Goal: Task Accomplishment & Management: Complete application form

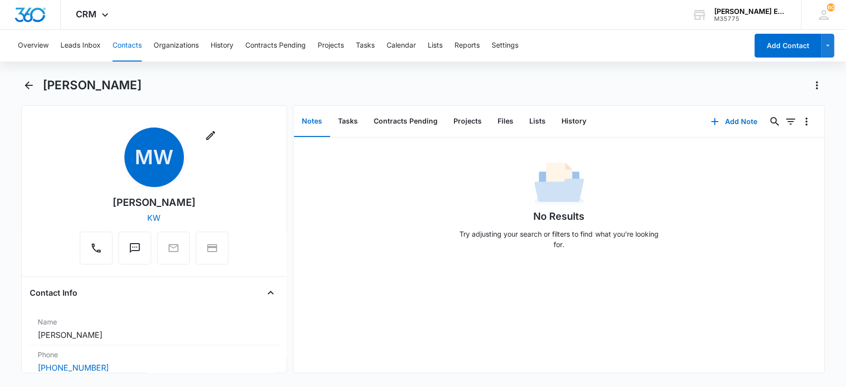
click at [131, 38] on button "Contacts" at bounding box center [127, 46] width 29 height 32
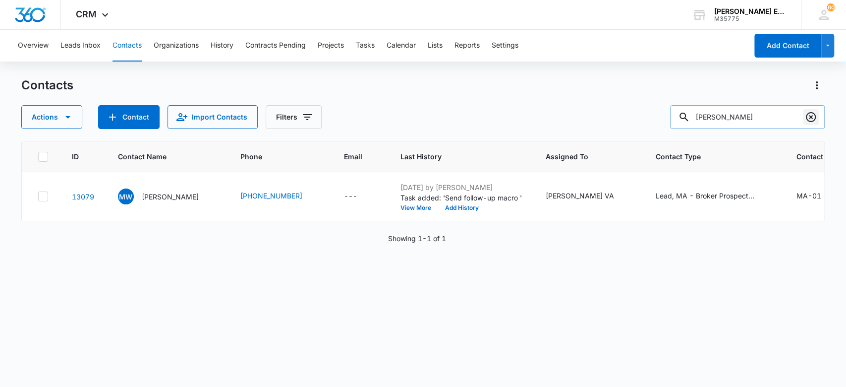
click at [813, 115] on icon "Clear" at bounding box center [811, 117] width 12 height 12
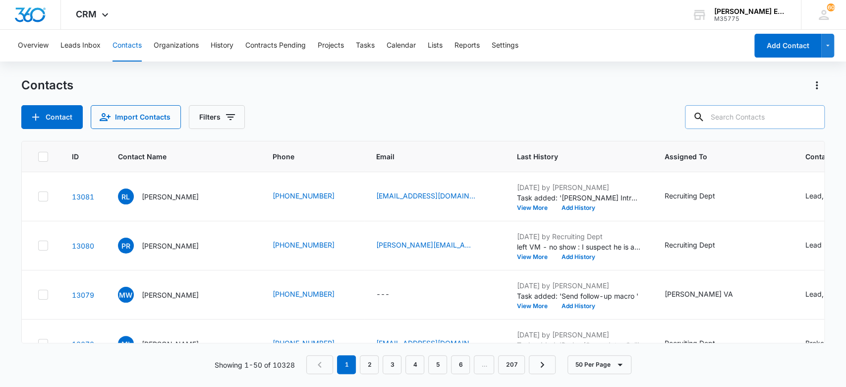
paste input "Milena Phan"
click at [710, 117] on input "Milena Phan" at bounding box center [747, 117] width 155 height 24
type input "Milena Phan"
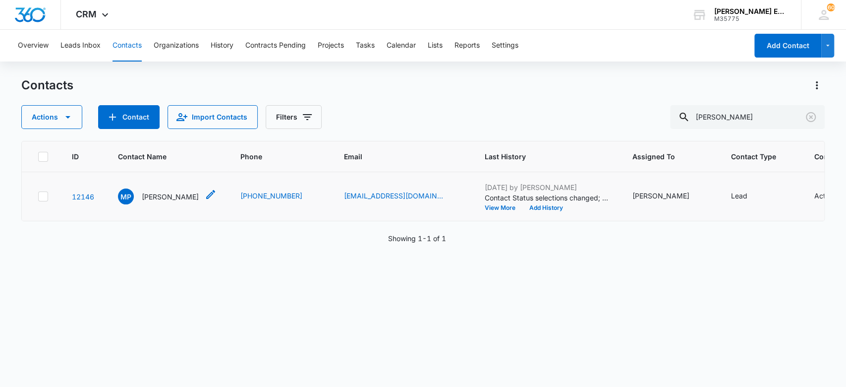
click at [176, 196] on p "Milena Phan" at bounding box center [170, 196] width 57 height 10
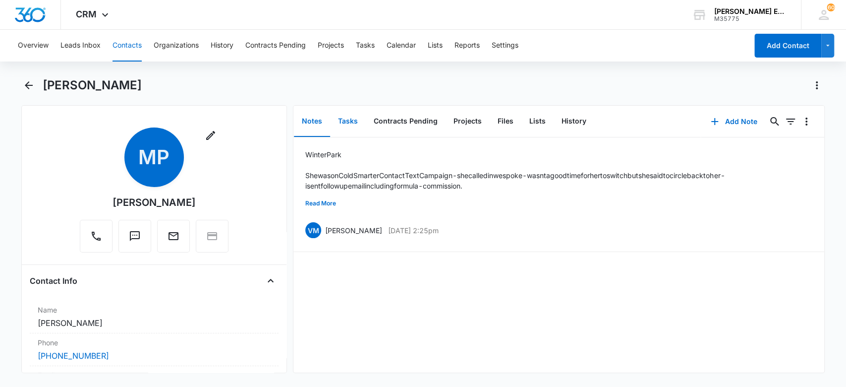
click at [350, 124] on button "Tasks" at bounding box center [348, 121] width 36 height 31
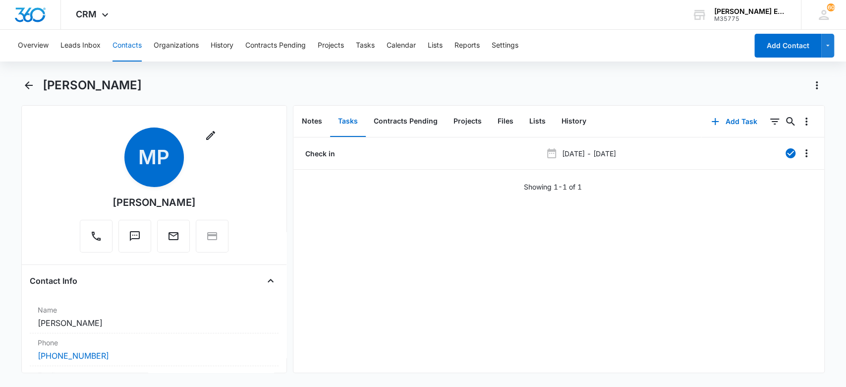
click at [136, 46] on button "Contacts" at bounding box center [127, 46] width 29 height 32
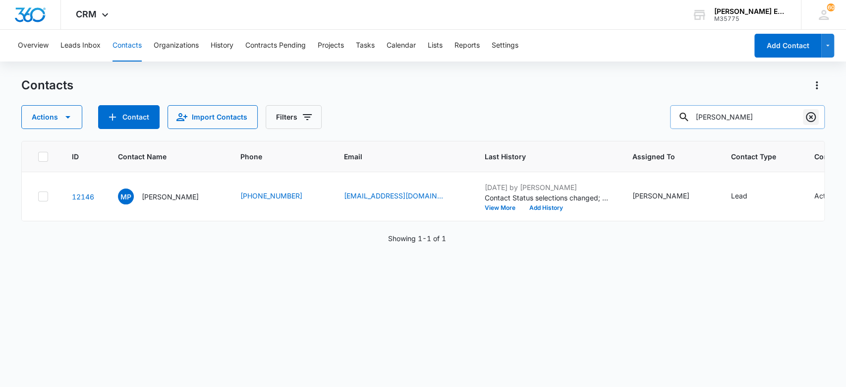
click at [812, 115] on icon "Clear" at bounding box center [811, 117] width 12 height 12
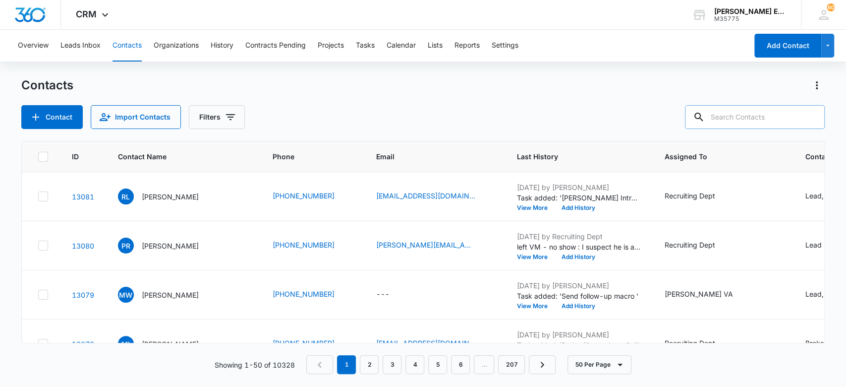
click at [765, 112] on input "text" at bounding box center [755, 117] width 140 height 24
paste input "[PERSON_NAME]"
click at [706, 120] on input "[PERSON_NAME]" at bounding box center [747, 117] width 155 height 24
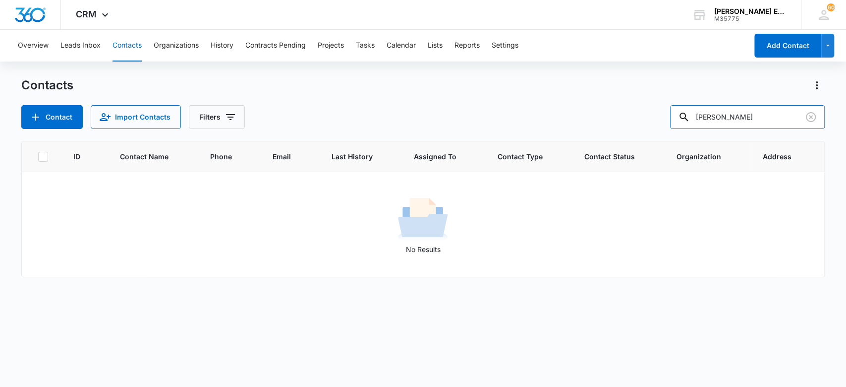
type input "Gonsalves"
click at [815, 115] on icon "Clear" at bounding box center [811, 117] width 10 height 10
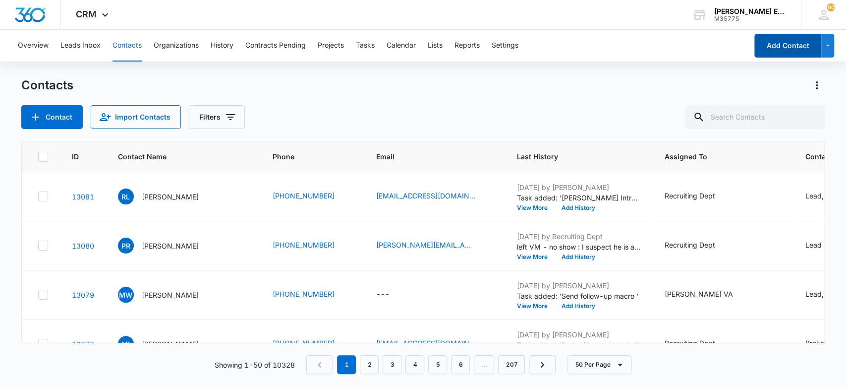
click at [771, 50] on button "Add Contact" at bounding box center [787, 46] width 67 height 24
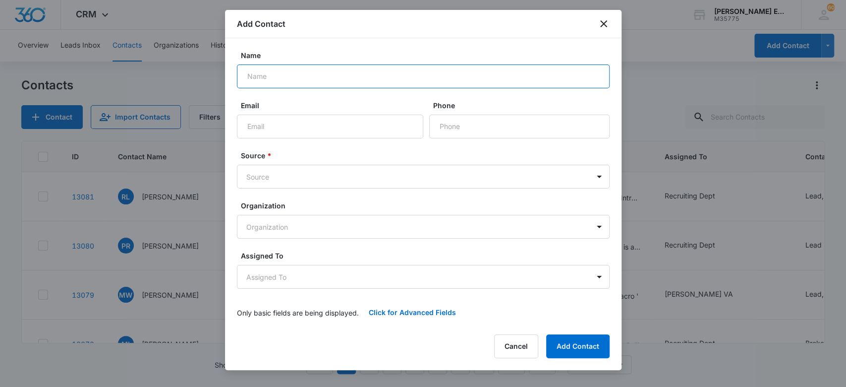
click at [360, 83] on input "Name" at bounding box center [423, 76] width 373 height 24
paste input "[PERSON_NAME]"
type input "[PERSON_NAME]"
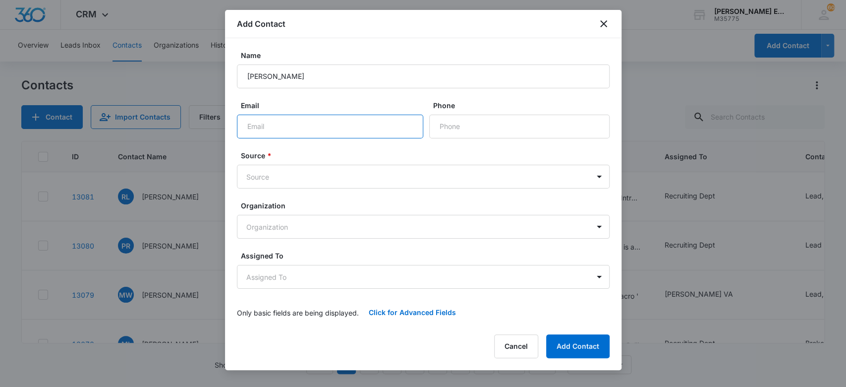
click at [403, 122] on div at bounding box center [330, 127] width 186 height 24
click at [460, 128] on input "Phone" at bounding box center [519, 127] width 180 height 24
click at [462, 129] on input "Phone" at bounding box center [519, 127] width 180 height 24
click at [464, 125] on input "Phone" at bounding box center [519, 127] width 180 height 24
click at [398, 121] on input "Email" at bounding box center [330, 127] width 186 height 24
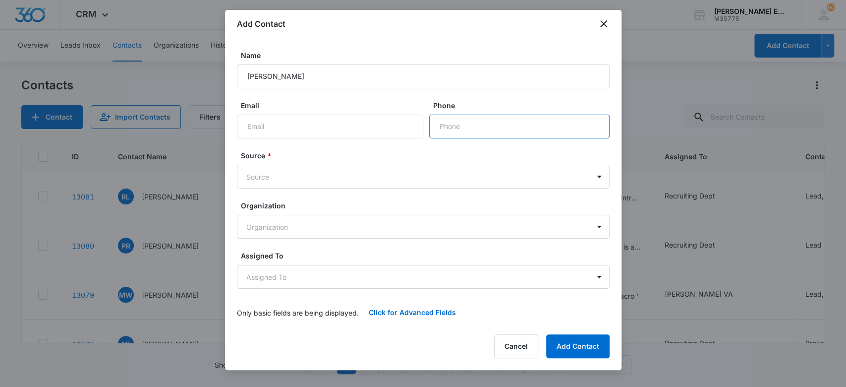
click at [468, 117] on input "Phone" at bounding box center [519, 127] width 180 height 24
paste input "[PHONE_NUMBER]"
type input "[PHONE_NUMBER]"
click at [363, 133] on input "Email" at bounding box center [330, 127] width 186 height 24
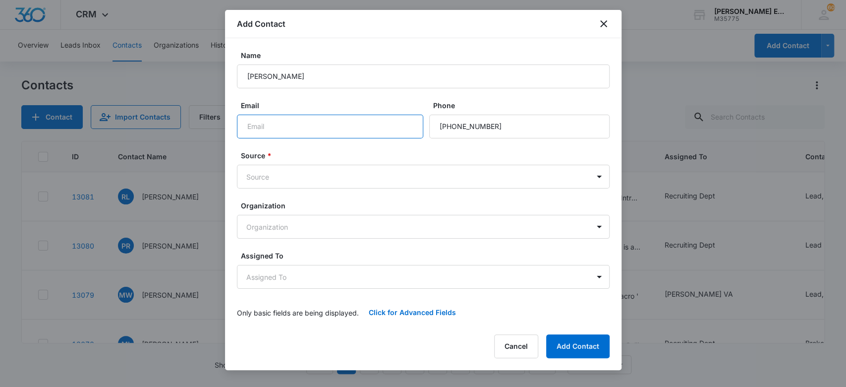
click at [339, 121] on input "Email" at bounding box center [330, 127] width 186 height 24
paste input "[EMAIL_ADDRESS][DOMAIN_NAME]"
type input "[EMAIL_ADDRESS][DOMAIN_NAME]"
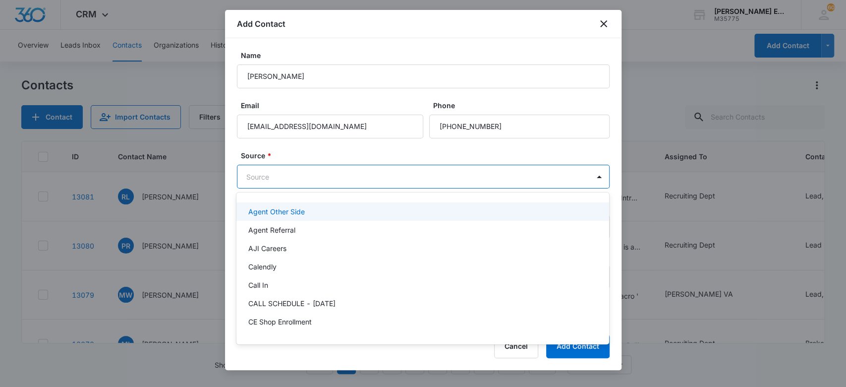
click at [270, 180] on body "CRM Apps Websites CRM Email Social Brand Allison James Estates and Homes M35775…" at bounding box center [423, 193] width 846 height 387
type input "sm"
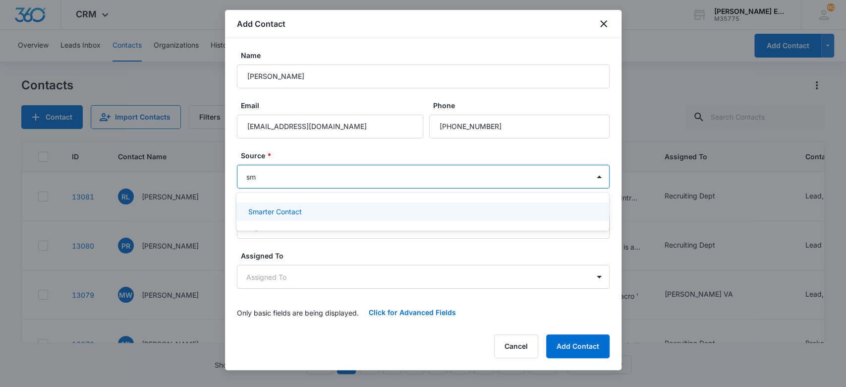
click at [278, 207] on p "Smarter Contact" at bounding box center [275, 211] width 54 height 10
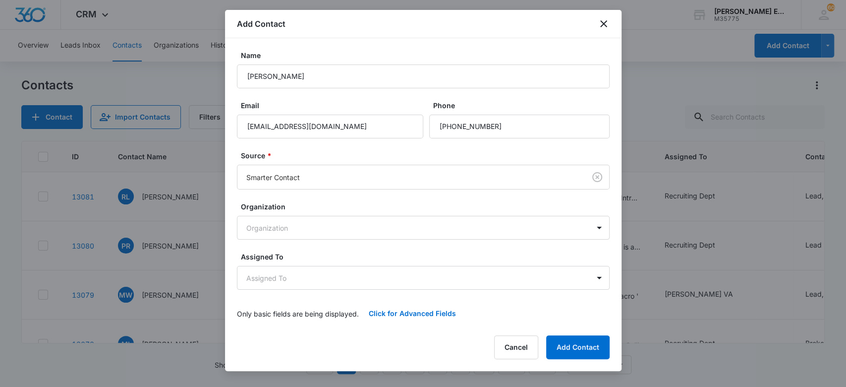
click at [300, 145] on form "Name Norma Gonsalves Email ngonsalvesrealtor@gmail.com Phone Source * Smarter C…" at bounding box center [423, 187] width 373 height 275
click at [495, 133] on input "Phone" at bounding box center [519, 127] width 180 height 24
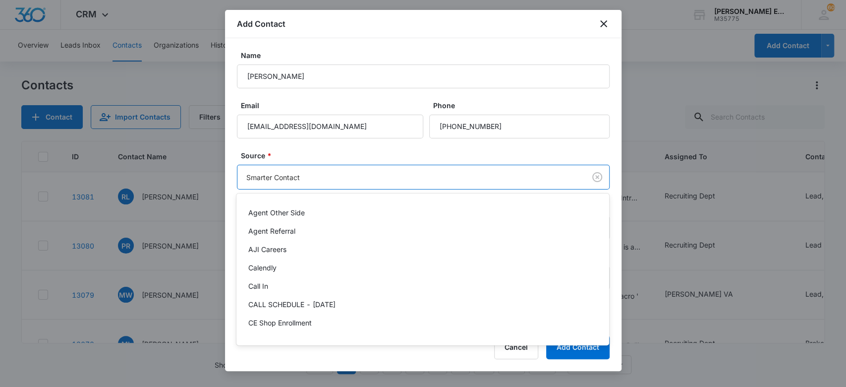
click at [459, 174] on body "CRM Apps Websites CRM Email Social Brand Allison James Estates and Homes M35775…" at bounding box center [423, 193] width 846 height 387
click at [376, 153] on div at bounding box center [423, 193] width 846 height 387
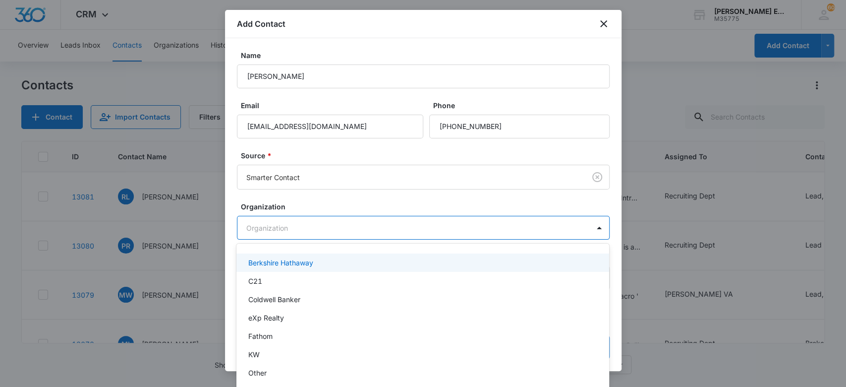
click at [359, 230] on body "CRM Apps Websites CRM Email Social Brand Allison James Estates and Homes M35775…" at bounding box center [423, 193] width 846 height 387
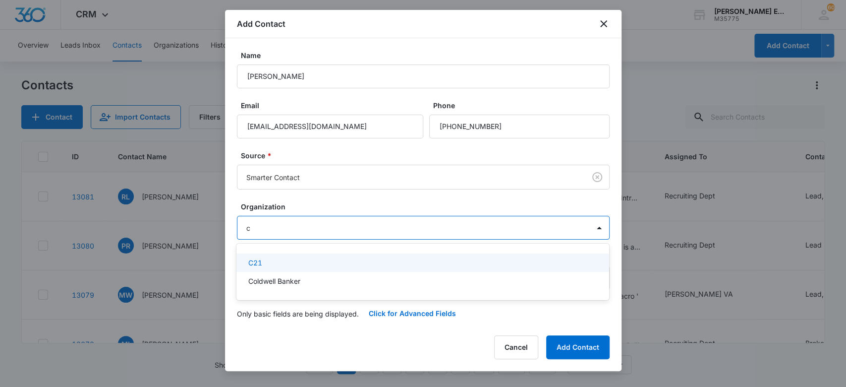
type input "co"
click at [268, 265] on p "Coldwell Banker" at bounding box center [274, 262] width 52 height 10
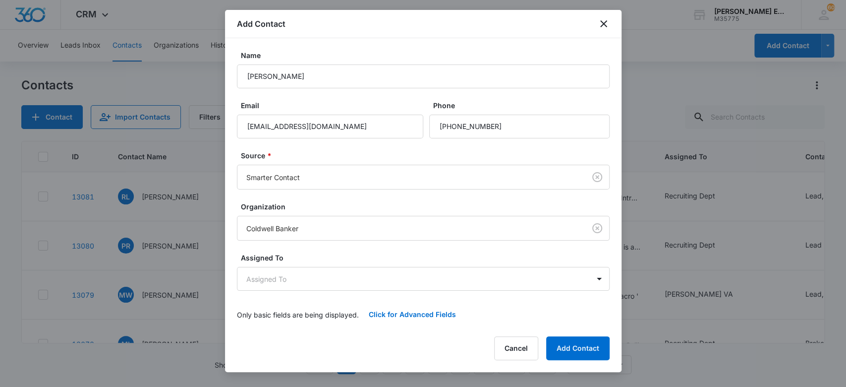
click at [226, 233] on div "Name Norma Gonsalves Email ngonsalvesrealtor@gmail.com Phone Source * Smarter C…" at bounding box center [423, 182] width 397 height 288
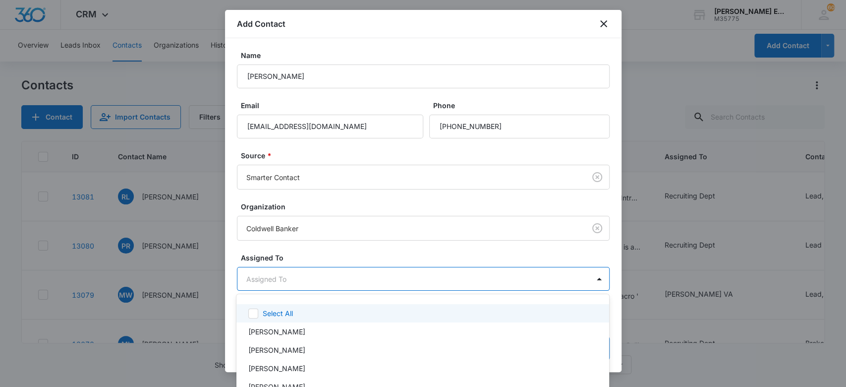
click at [271, 278] on body "CRM Apps Websites CRM Email Social Brand Allison James Estates and Homes M35775…" at bounding box center [423, 193] width 846 height 387
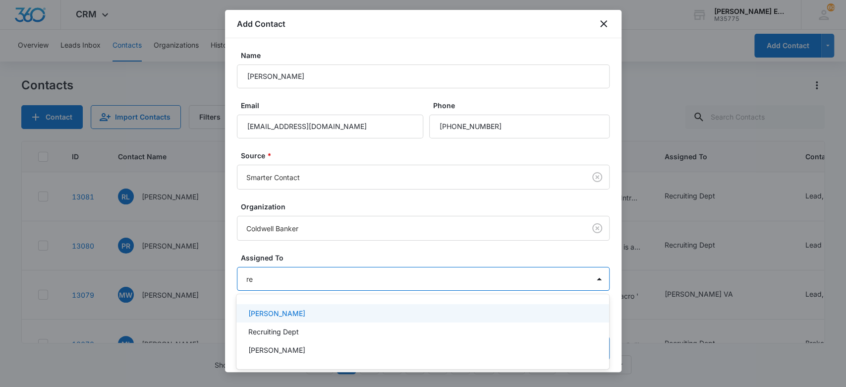
type input "rec"
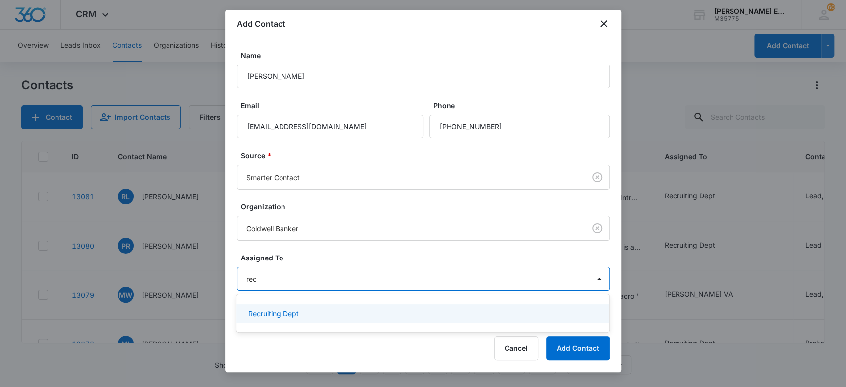
click at [276, 310] on p "Recruiting Dept" at bounding box center [273, 313] width 51 height 10
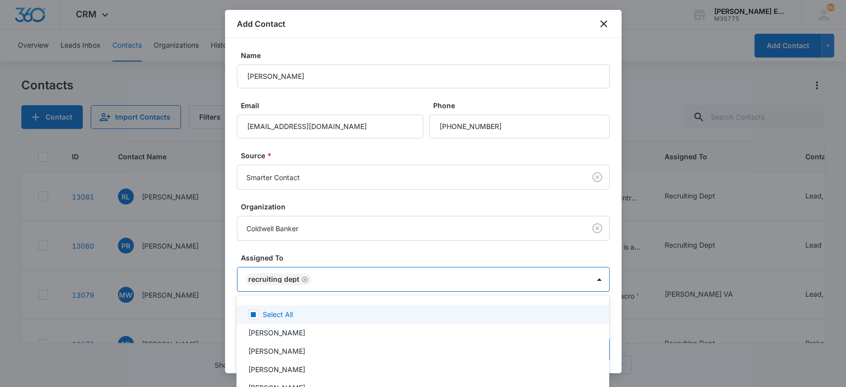
click at [364, 262] on div at bounding box center [423, 193] width 846 height 387
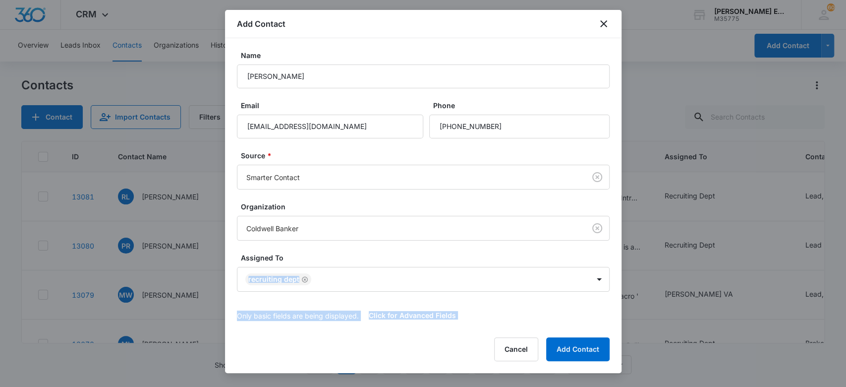
drag, startPoint x: 364, startPoint y: 262, endPoint x: 570, endPoint y: 312, distance: 211.8
click at [570, 312] on form "Name Norma Gonsalves Email ngonsalvesrealtor@gmail.com Phone Source * Smarter C…" at bounding box center [423, 188] width 373 height 277
click at [570, 312] on div "Only basic fields are being displayed. Click for Advanced Fields" at bounding box center [423, 315] width 373 height 24
click at [573, 349] on button "Add Contact" at bounding box center [577, 349] width 63 height 24
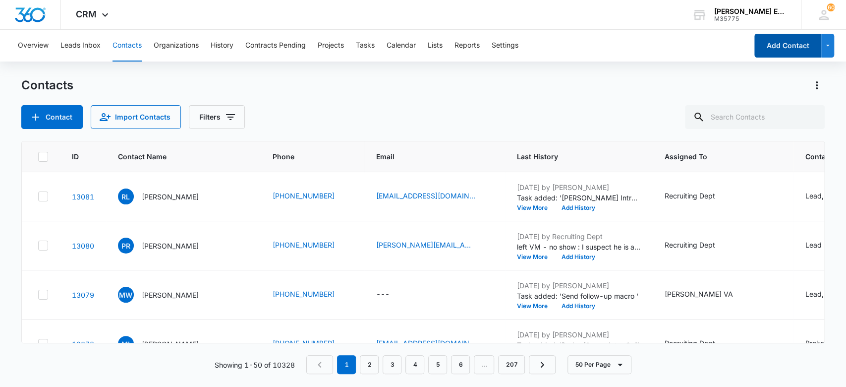
click at [788, 42] on button "Add Contact" at bounding box center [787, 46] width 67 height 24
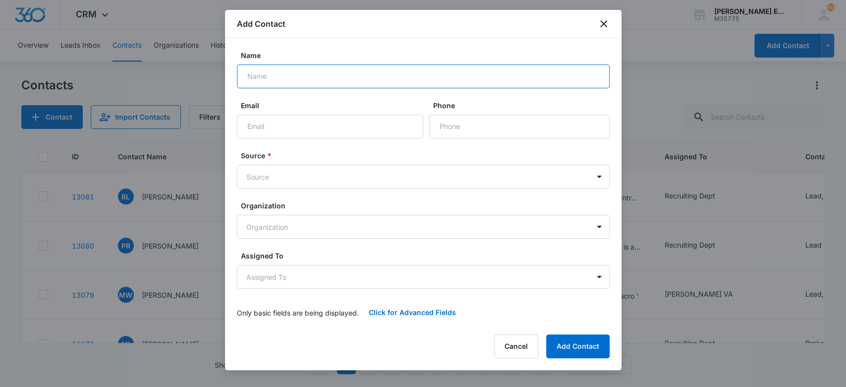
click at [401, 73] on input "Name" at bounding box center [423, 76] width 373 height 24
paste input "JASLYNN Bacota"
type input "JASLYNN Bacota"
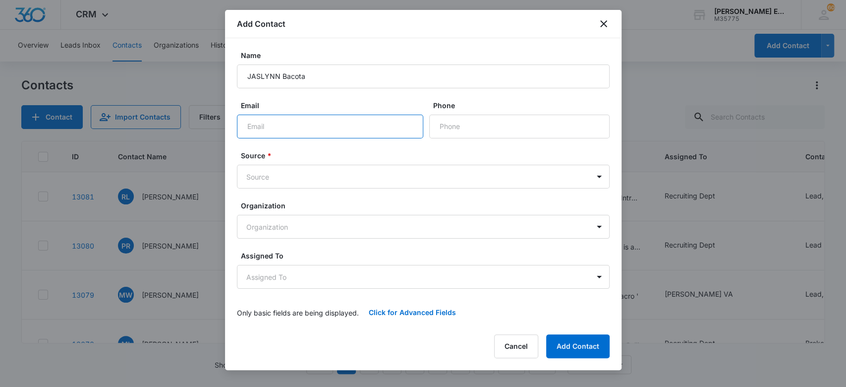
click at [299, 137] on input "Email" at bounding box center [330, 127] width 186 height 24
click at [362, 133] on input "Email" at bounding box center [330, 127] width 186 height 24
type input "v"
paste input "[EMAIL_ADDRESS][DOMAIN_NAME]"
type input "[EMAIL_ADDRESS][DOMAIN_NAME]"
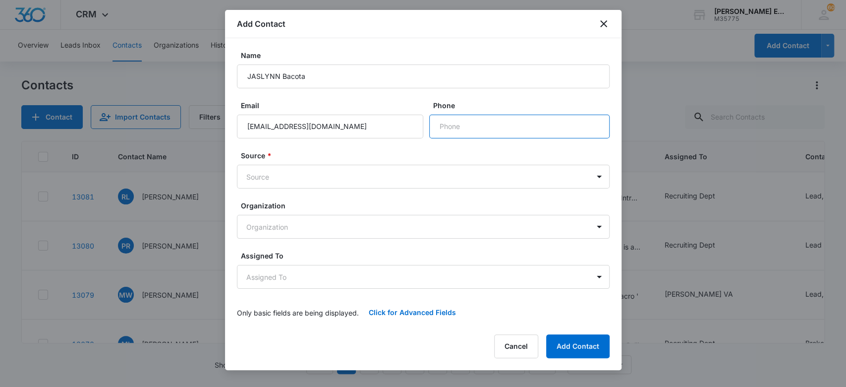
click at [497, 127] on input "Phone" at bounding box center [519, 127] width 180 height 24
paste input "+1 954 562 5027"
type input "+1 954 562 5027"
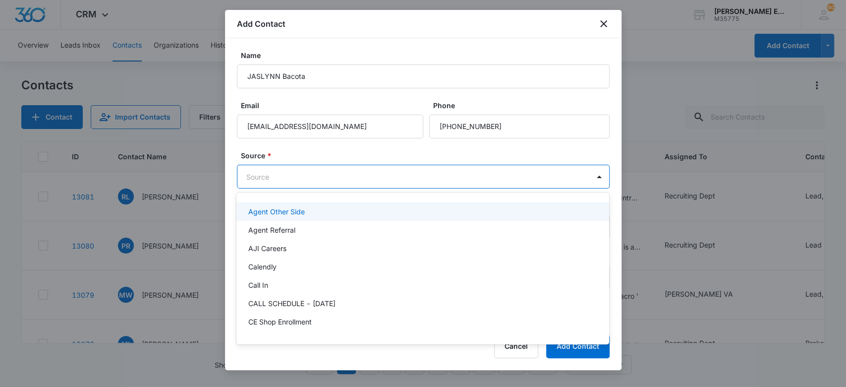
click at [392, 172] on body "CRM Apps Websites CRM Email Social Brand Allison James Estates and Homes M35775…" at bounding box center [423, 193] width 846 height 387
type input "sm"
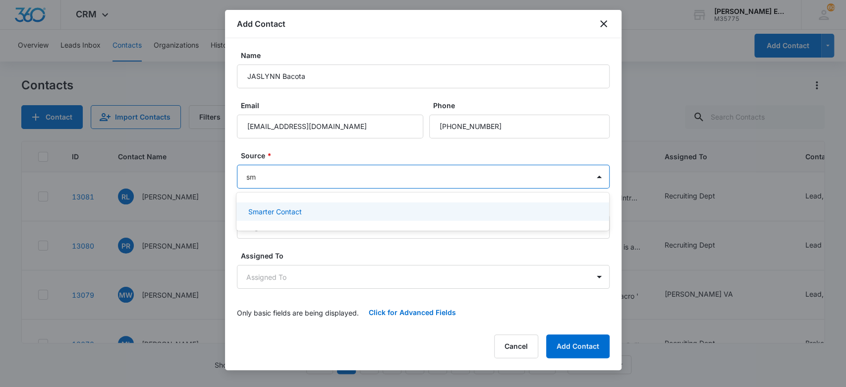
click at [351, 204] on div "Smarter Contact" at bounding box center [422, 211] width 373 height 18
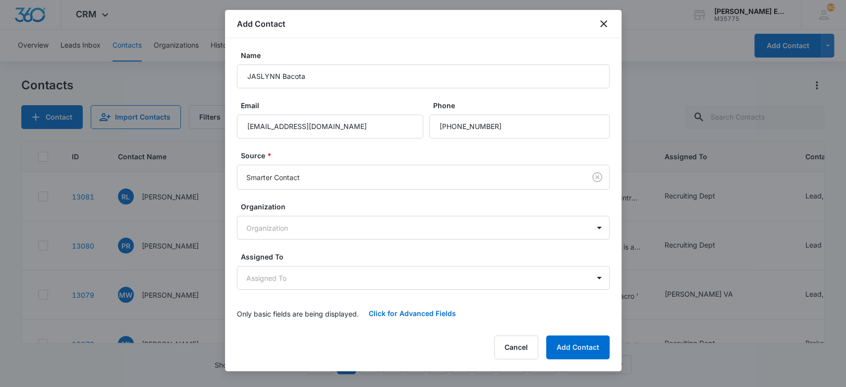
click at [369, 140] on form "Name JASLYNN Bacota Email Myrealtorjaslynn@gmail.com Phone Source * Smarter Con…" at bounding box center [423, 187] width 373 height 275
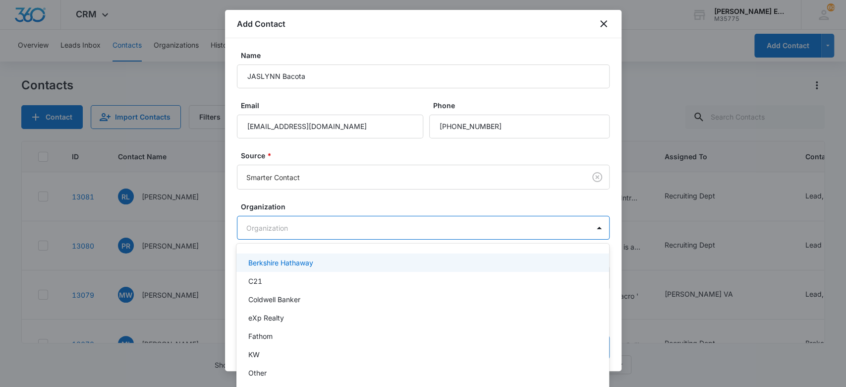
click at [317, 227] on body "CRM Apps Websites CRM Email Social Brand Allison James Estates and Homes M35775…" at bounding box center [423, 193] width 846 height 387
click at [230, 193] on div at bounding box center [423, 193] width 846 height 387
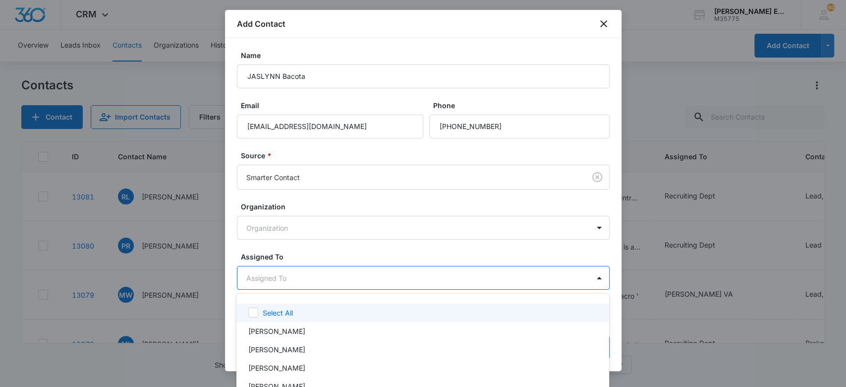
click at [263, 273] on body "CRM Apps Websites CRM Email Social Brand Allison James Estates and Homes M35775…" at bounding box center [423, 193] width 846 height 387
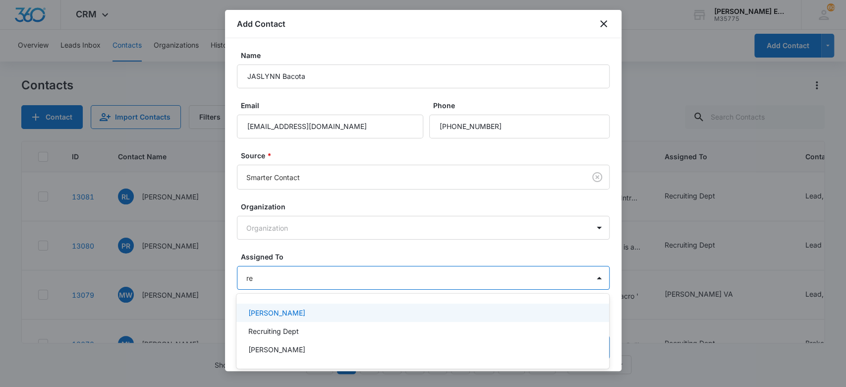
type input "rec"
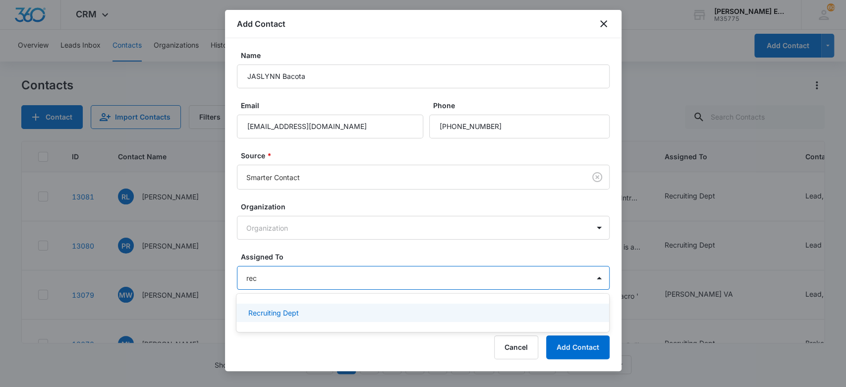
click at [266, 315] on p "Recruiting Dept" at bounding box center [273, 312] width 51 height 10
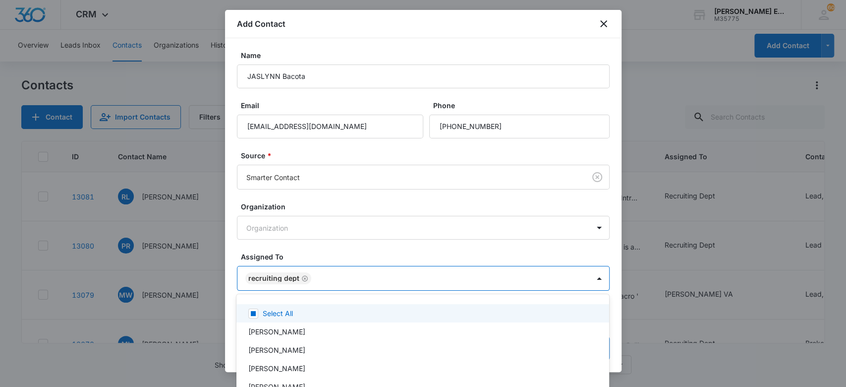
click at [343, 245] on div at bounding box center [423, 193] width 846 height 387
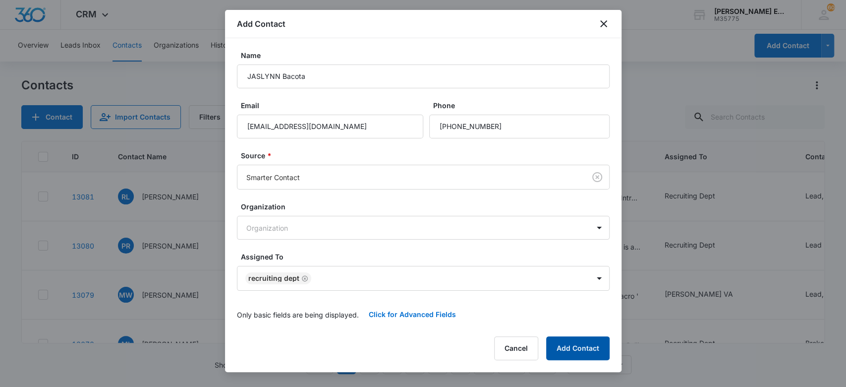
click at [571, 346] on button "Add Contact" at bounding box center [577, 348] width 63 height 24
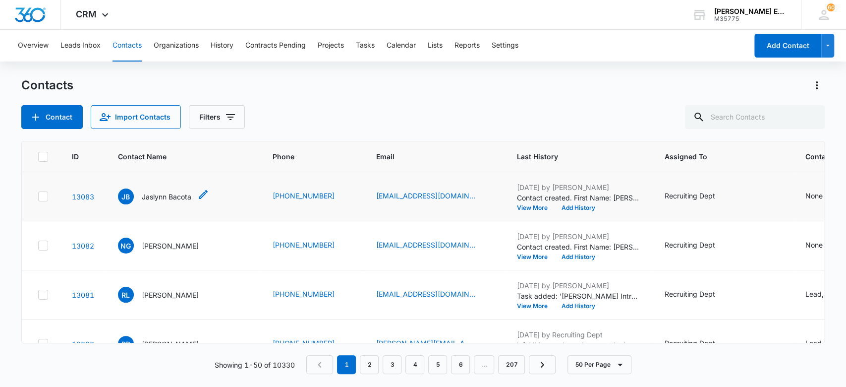
click at [164, 196] on p "Jaslynn Bacota" at bounding box center [167, 196] width 50 height 10
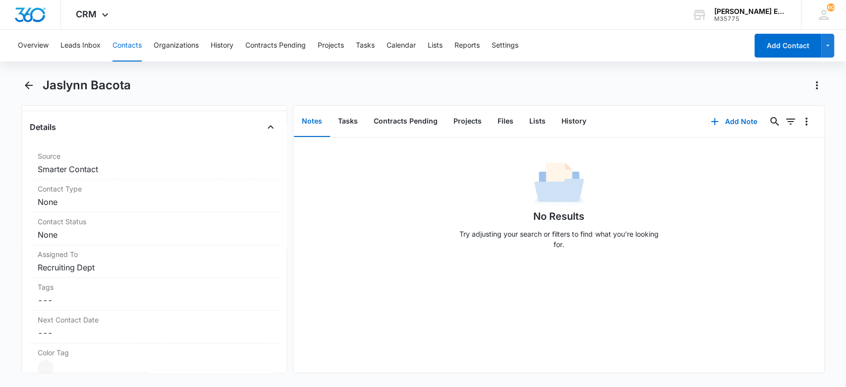
scroll to position [371, 0]
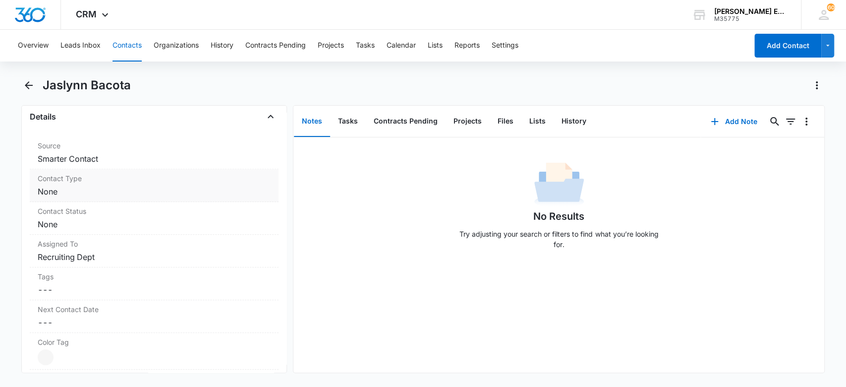
click at [134, 184] on div "Contact Type Cancel Save Changes None" at bounding box center [154, 185] width 249 height 33
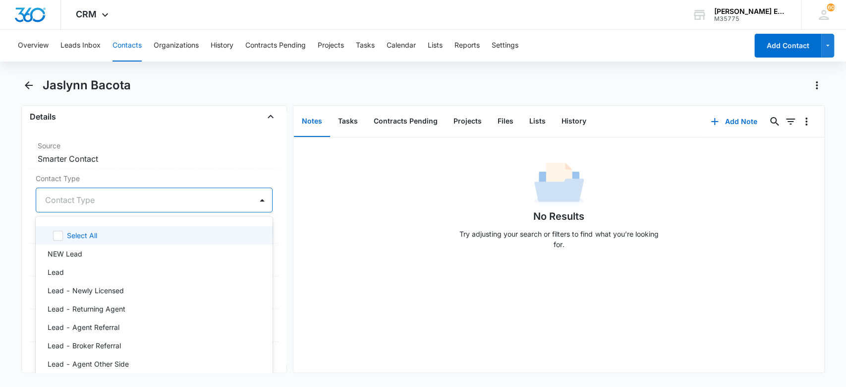
click at [130, 194] on div at bounding box center [142, 200] width 195 height 14
type input "lead"
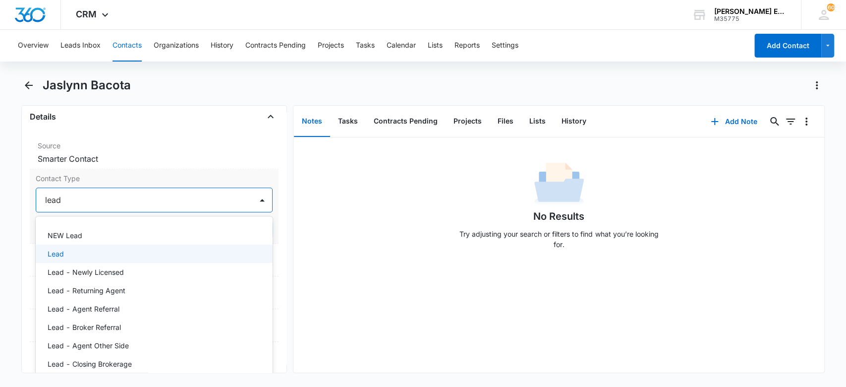
click at [102, 258] on div "Lead" at bounding box center [154, 253] width 237 height 18
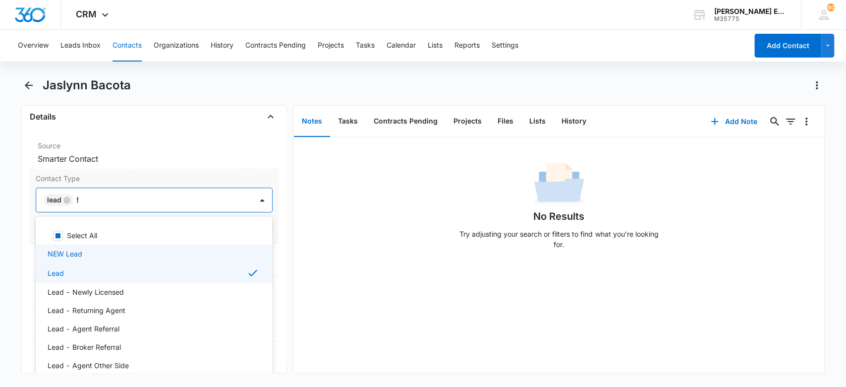
type input "fl"
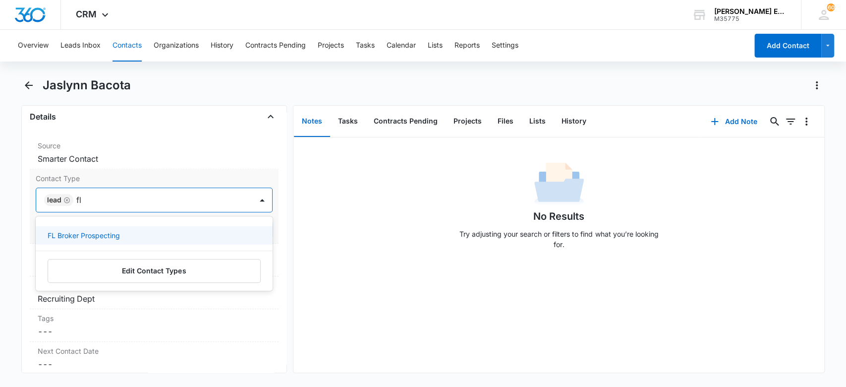
click at [112, 234] on p "FL Broker Prospecting" at bounding box center [84, 235] width 72 height 10
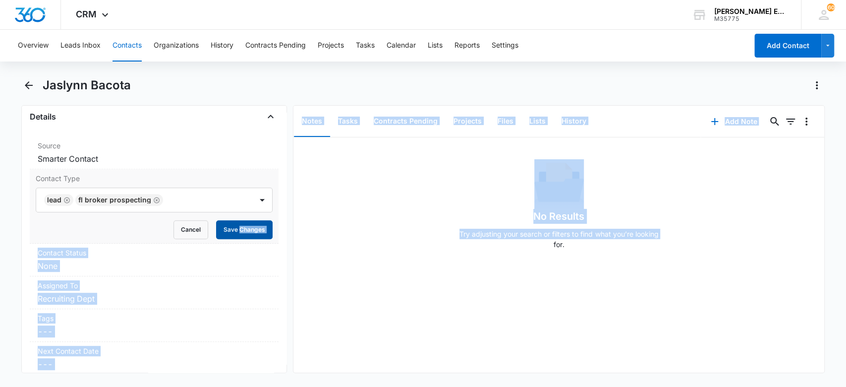
drag, startPoint x: 329, startPoint y: 250, endPoint x: 230, endPoint y: 221, distance: 103.8
click at [230, 221] on div "Remove JB Jaslynn Bacota Contact Info Name Cancel Save Changes Jaslynn Bacota P…" at bounding box center [423, 239] width 804 height 268
click at [230, 221] on button "Save Changes" at bounding box center [244, 229] width 57 height 19
click at [352, 351] on div "No Results Try adjusting your search or filters to find what you’re looking for." at bounding box center [558, 254] width 531 height 235
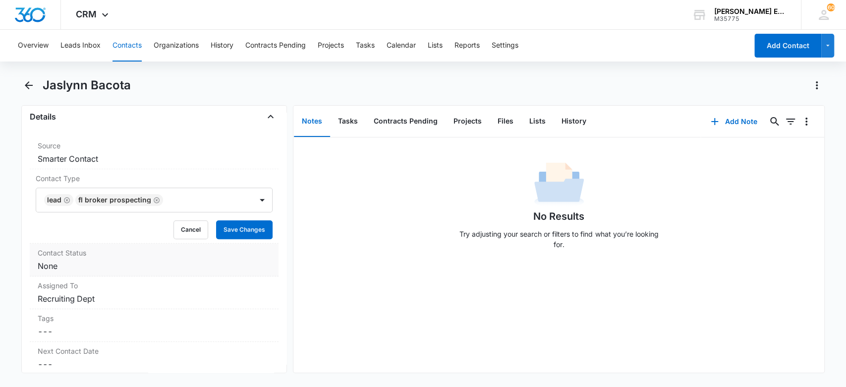
click at [171, 257] on div "Contact Status Cancel Save Changes None" at bounding box center [154, 259] width 249 height 33
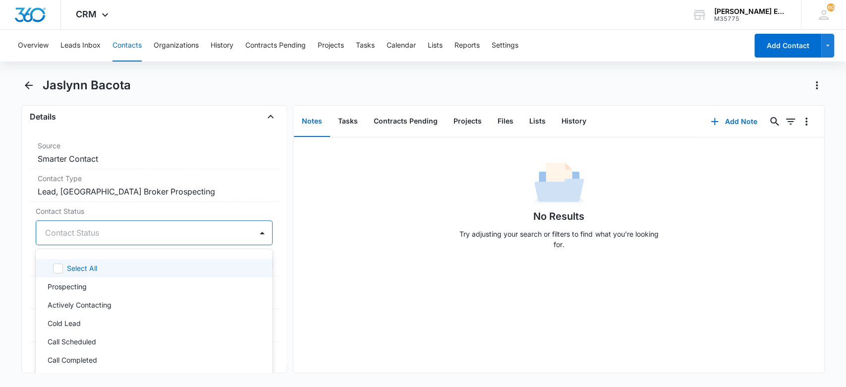
click at [165, 228] on div at bounding box center [142, 233] width 195 height 14
type input "fl"
click at [144, 264] on div "FL-01" at bounding box center [154, 268] width 212 height 10
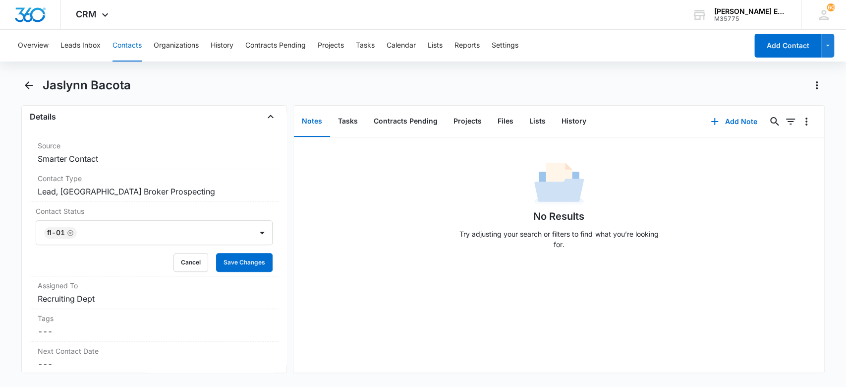
click at [345, 245] on div "No Results Try adjusting your search or filters to find what you’re looking for." at bounding box center [558, 208] width 531 height 98
click at [254, 257] on button "Save Changes" at bounding box center [244, 262] width 57 height 19
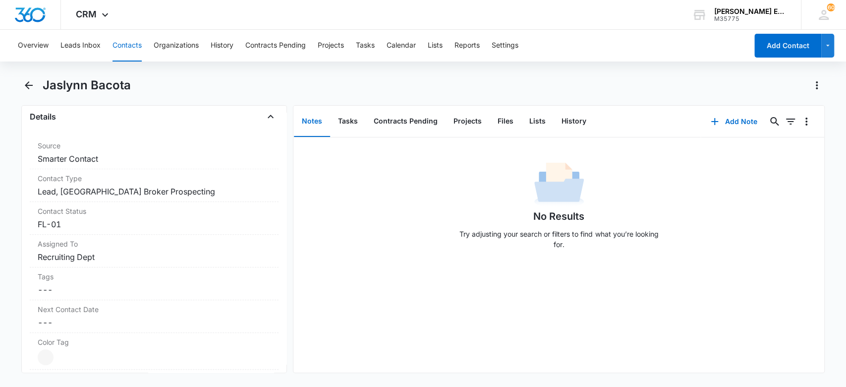
click at [137, 41] on button "Contacts" at bounding box center [127, 46] width 29 height 32
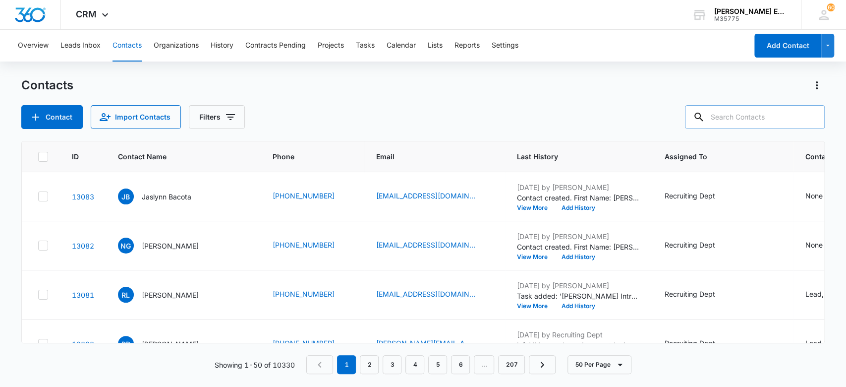
click at [757, 117] on input "text" at bounding box center [755, 117] width 140 height 24
paste input "Solhivand"
type input "Solhivand"
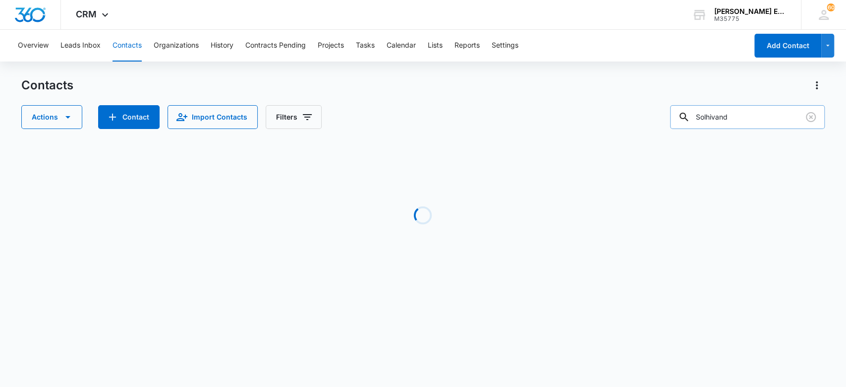
click at [703, 116] on input "Solhivand" at bounding box center [747, 117] width 155 height 24
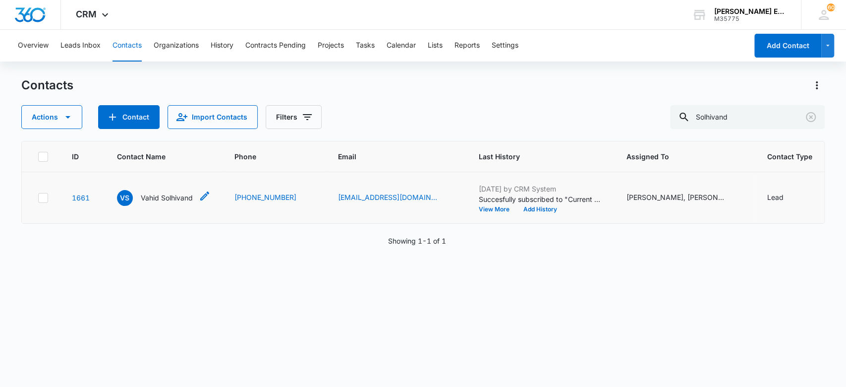
click at [182, 203] on p "Vahid Solhivand" at bounding box center [167, 197] width 52 height 10
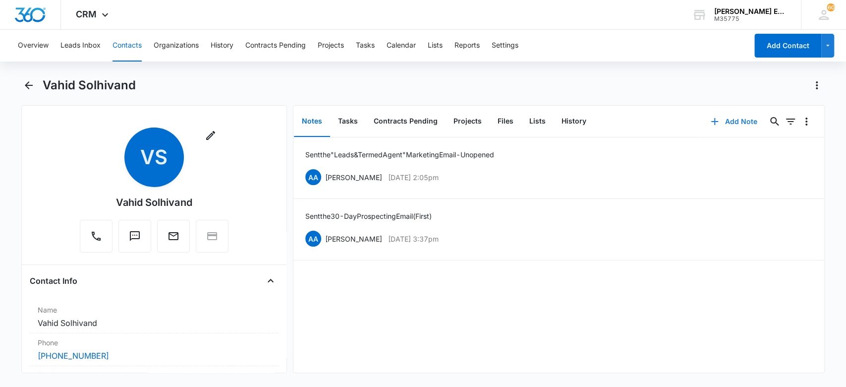
click at [717, 116] on button "Add Note" at bounding box center [734, 122] width 66 height 24
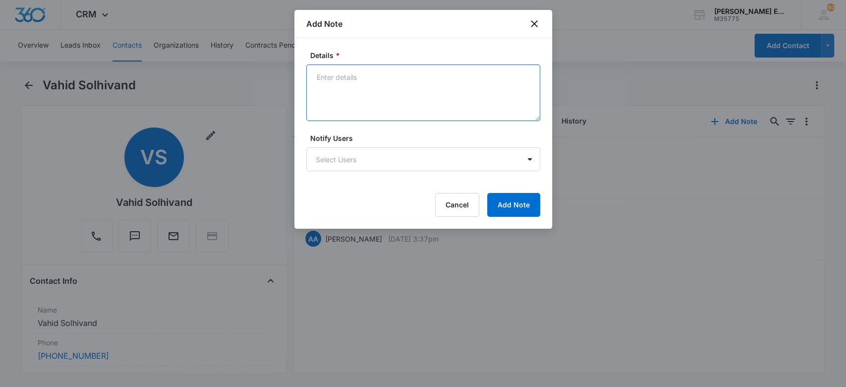
click at [397, 97] on textarea "Details *" at bounding box center [423, 92] width 234 height 57
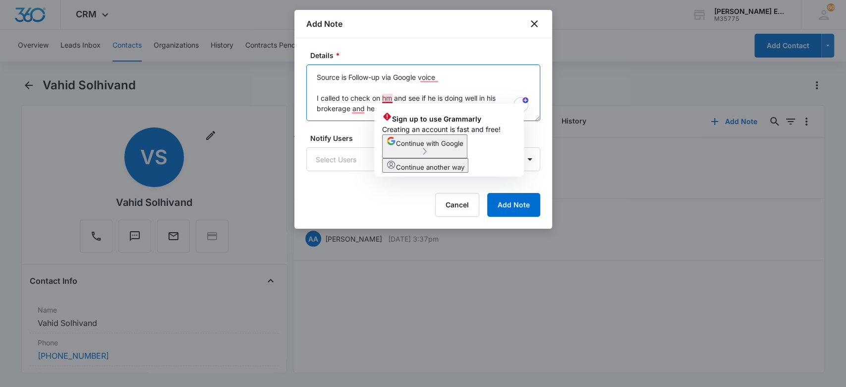
click at [388, 95] on textarea "Source is Follow-up via Google voice I called to check on hm and see if he is d…" at bounding box center [423, 92] width 234 height 57
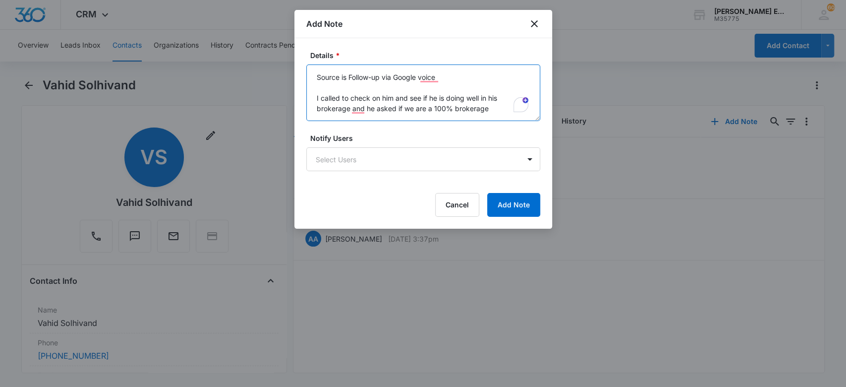
click at [488, 106] on textarea "Source is Follow-up via Google voice I called to check on him and see if he is …" at bounding box center [423, 92] width 234 height 57
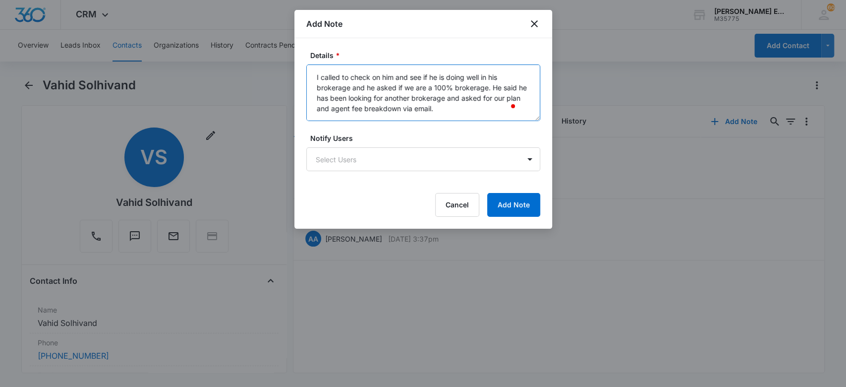
scroll to position [34, 0]
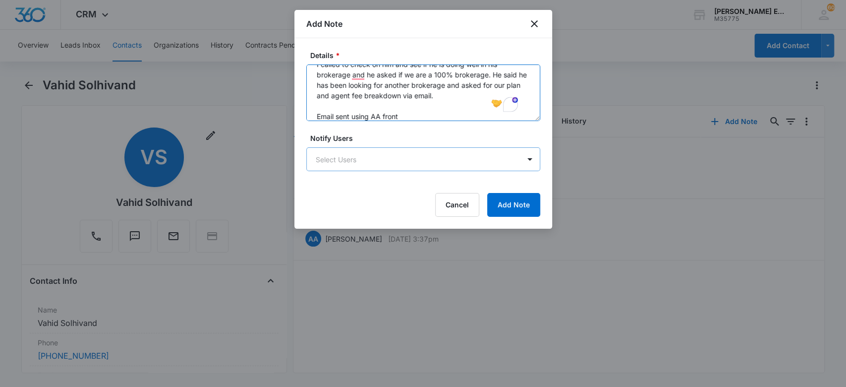
type textarea "Source is Follow-up via Google voice I called to check on him and see if he is …"
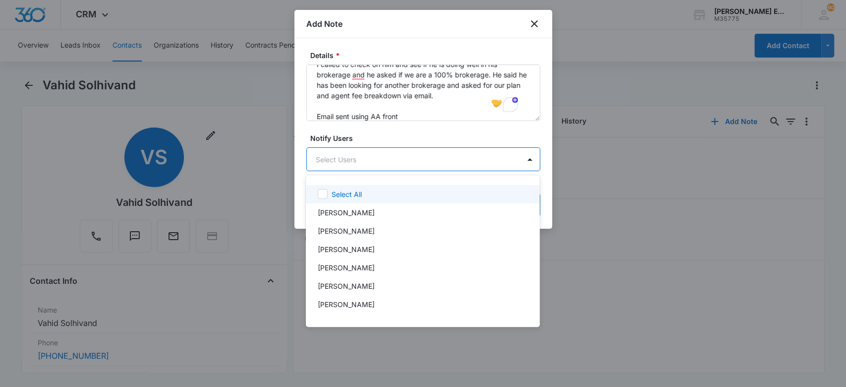
click at [458, 150] on body "CRM Apps Websites CRM Email Social Brand [PERSON_NAME] Estates and Homes M35775…" at bounding box center [423, 193] width 846 height 387
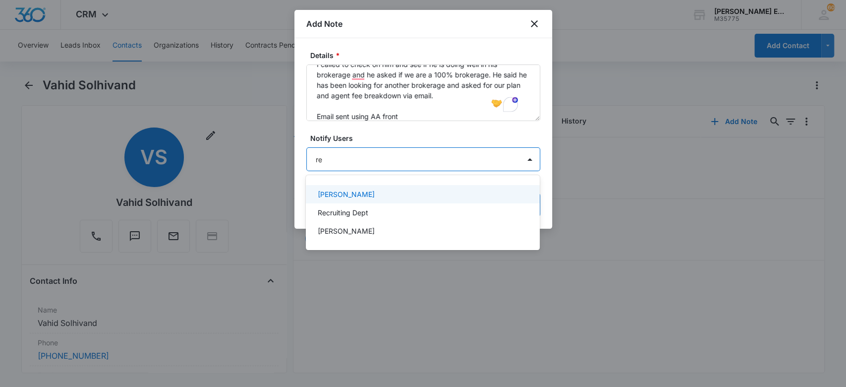
type input "rec"
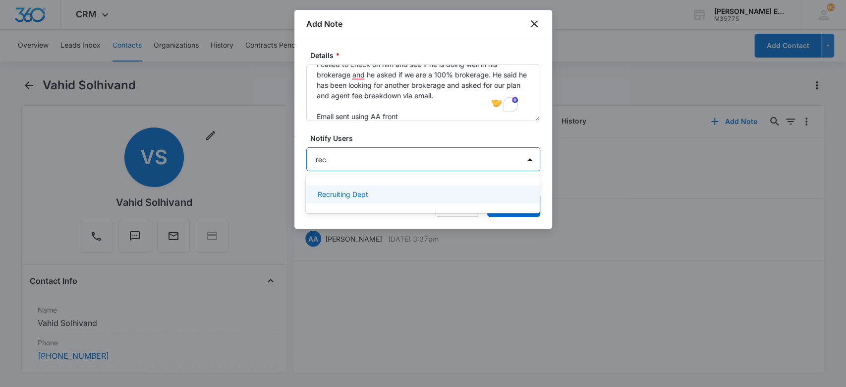
click at [428, 199] on div "Recruiting Dept" at bounding box center [422, 194] width 208 height 10
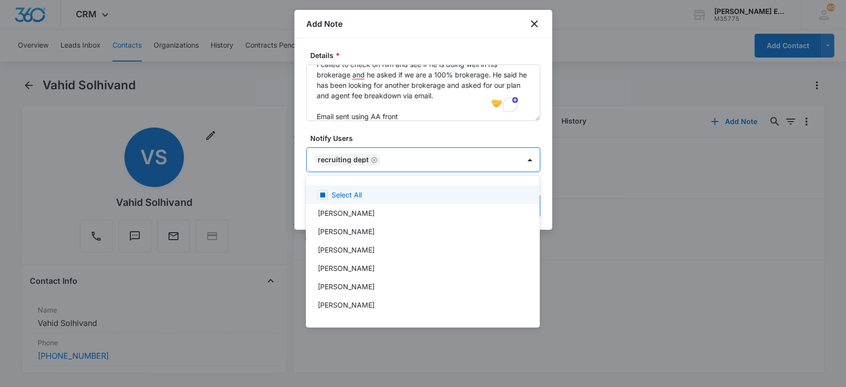
click at [424, 139] on div at bounding box center [423, 193] width 846 height 387
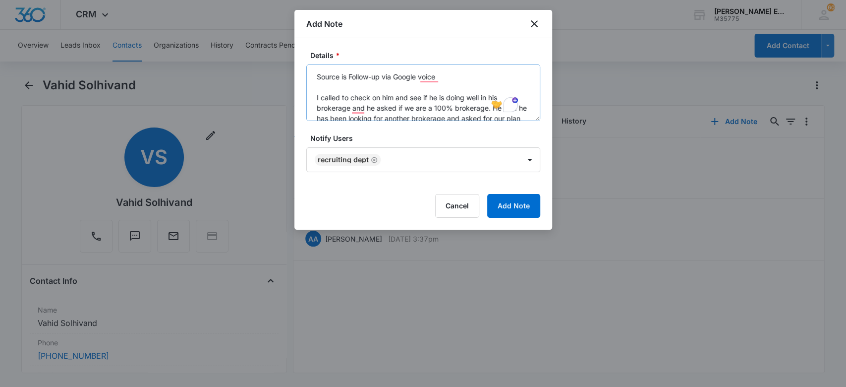
scroll to position [0, 0]
click at [504, 207] on button "Add Note" at bounding box center [513, 206] width 53 height 24
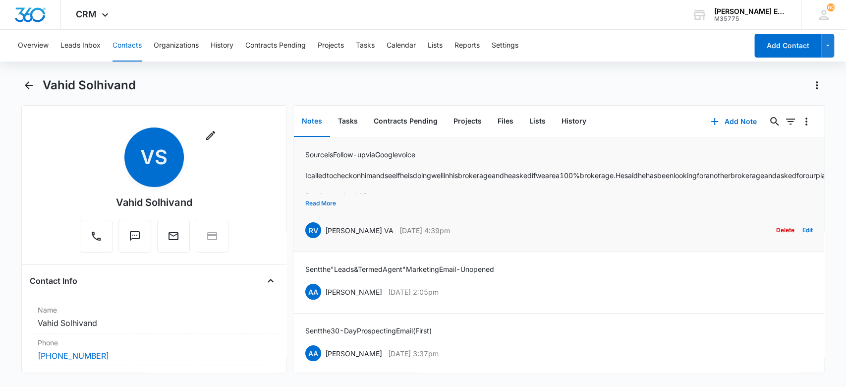
click at [321, 202] on button "Read More" at bounding box center [320, 203] width 31 height 19
